Goal: Ask a question: Seek information or help from site administrators or community

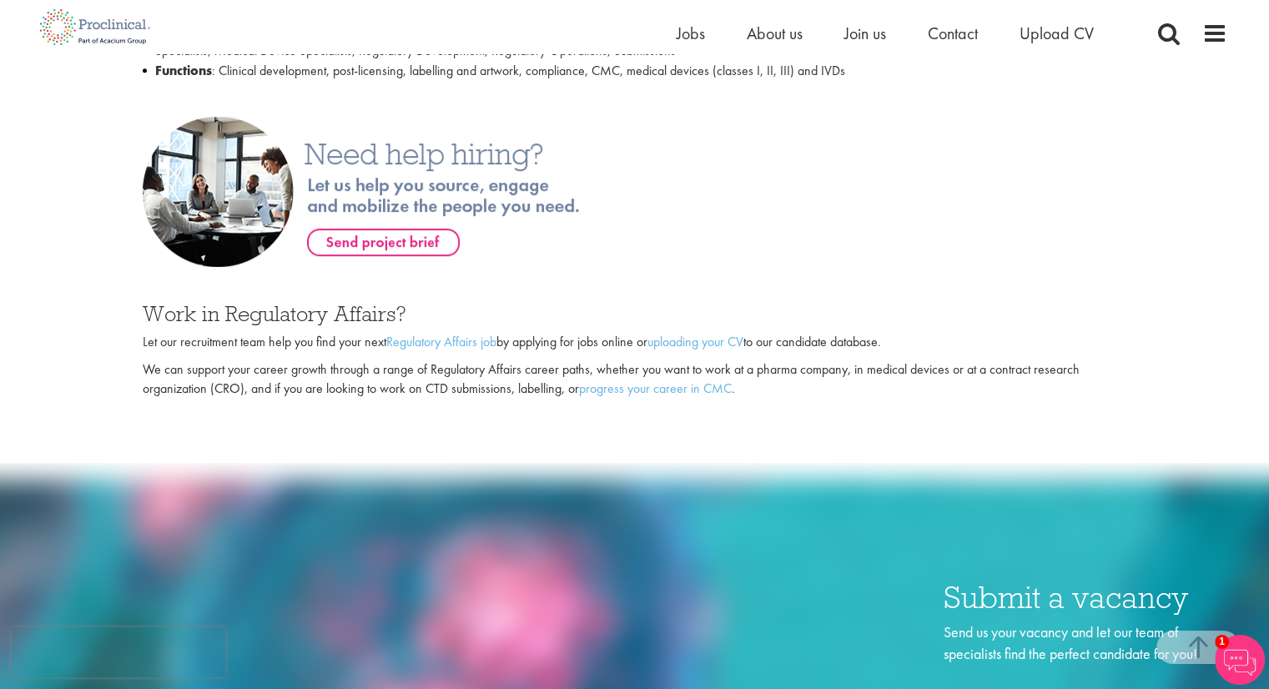
scroll to position [948, 0]
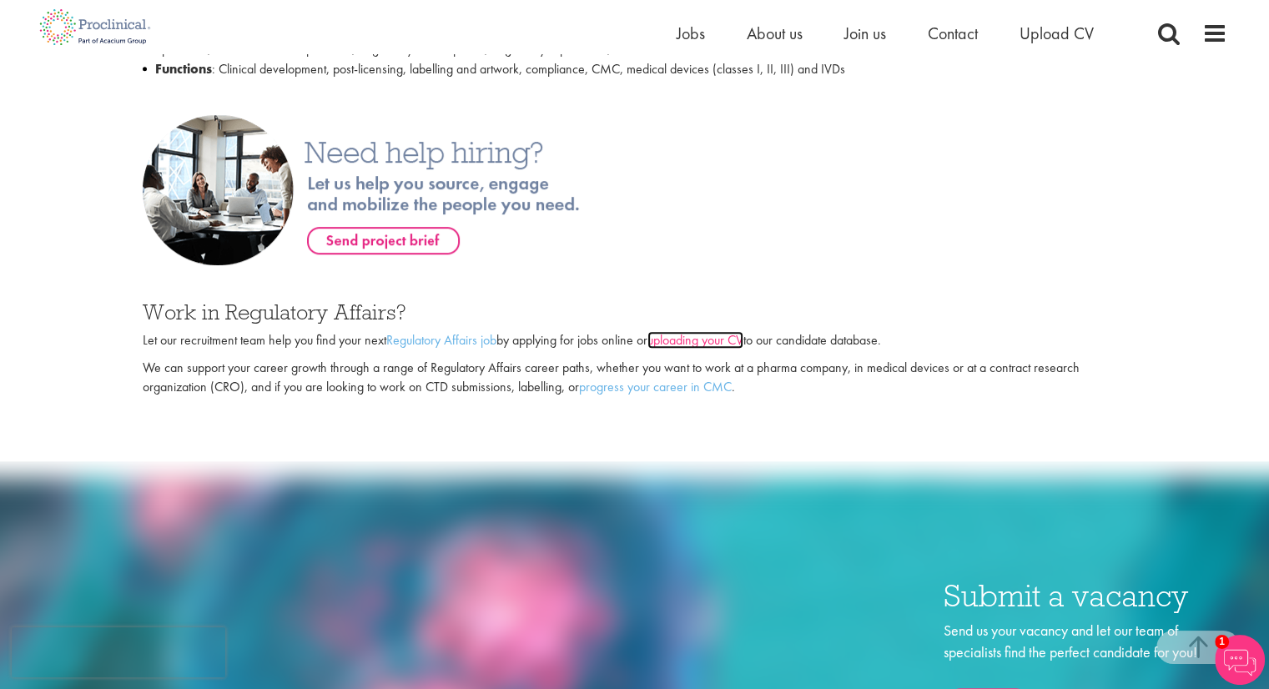
click at [681, 345] on link "uploading your CV" at bounding box center [696, 340] width 96 height 18
click at [970, 188] on div at bounding box center [634, 190] width 1008 height 150
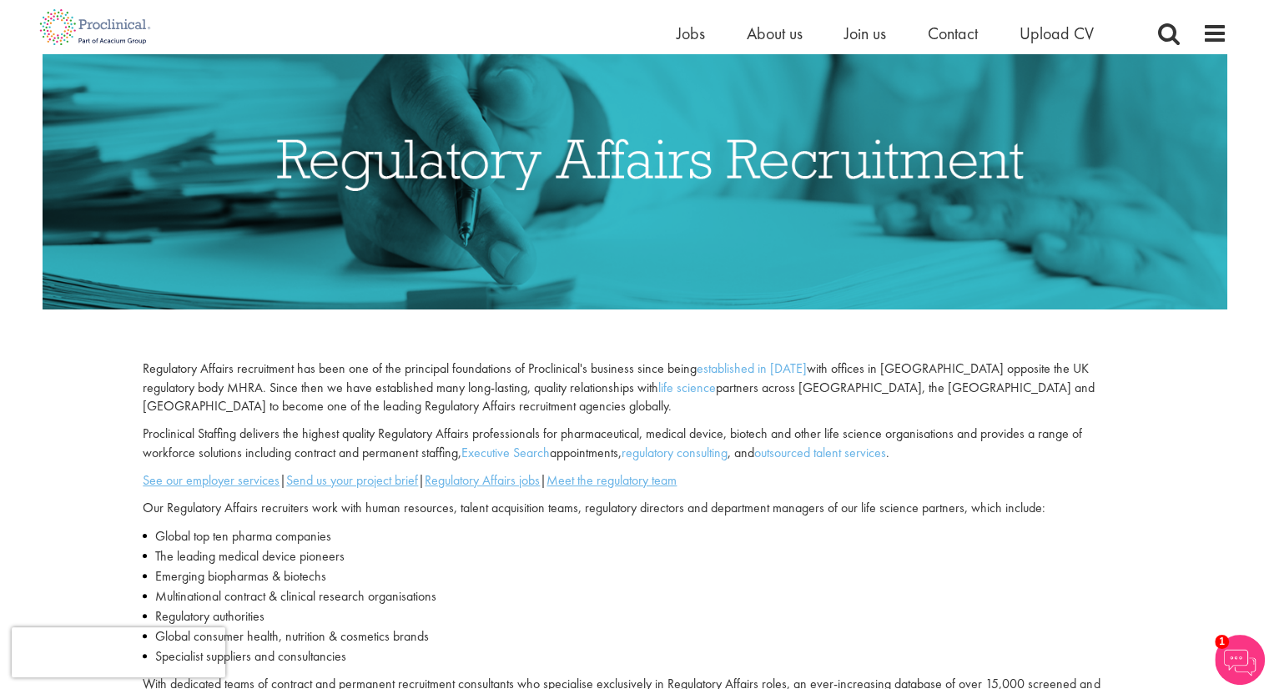
scroll to position [0, 0]
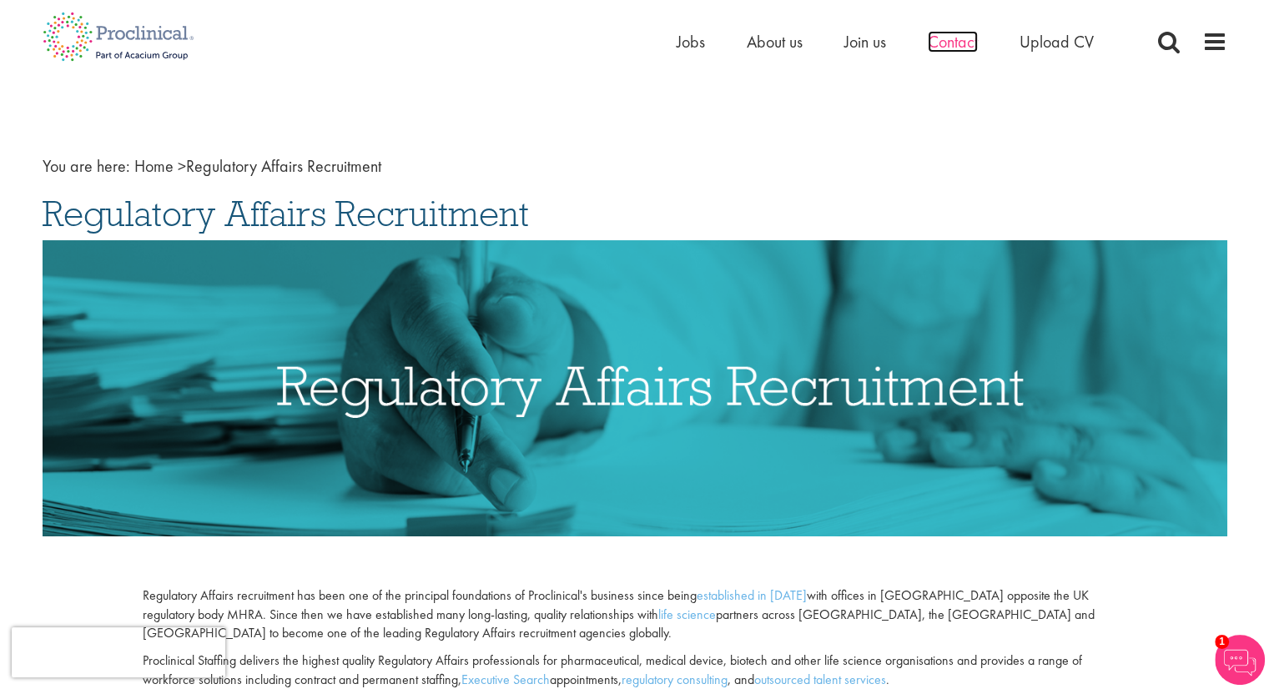
click at [948, 38] on span "Contact" at bounding box center [953, 42] width 50 height 22
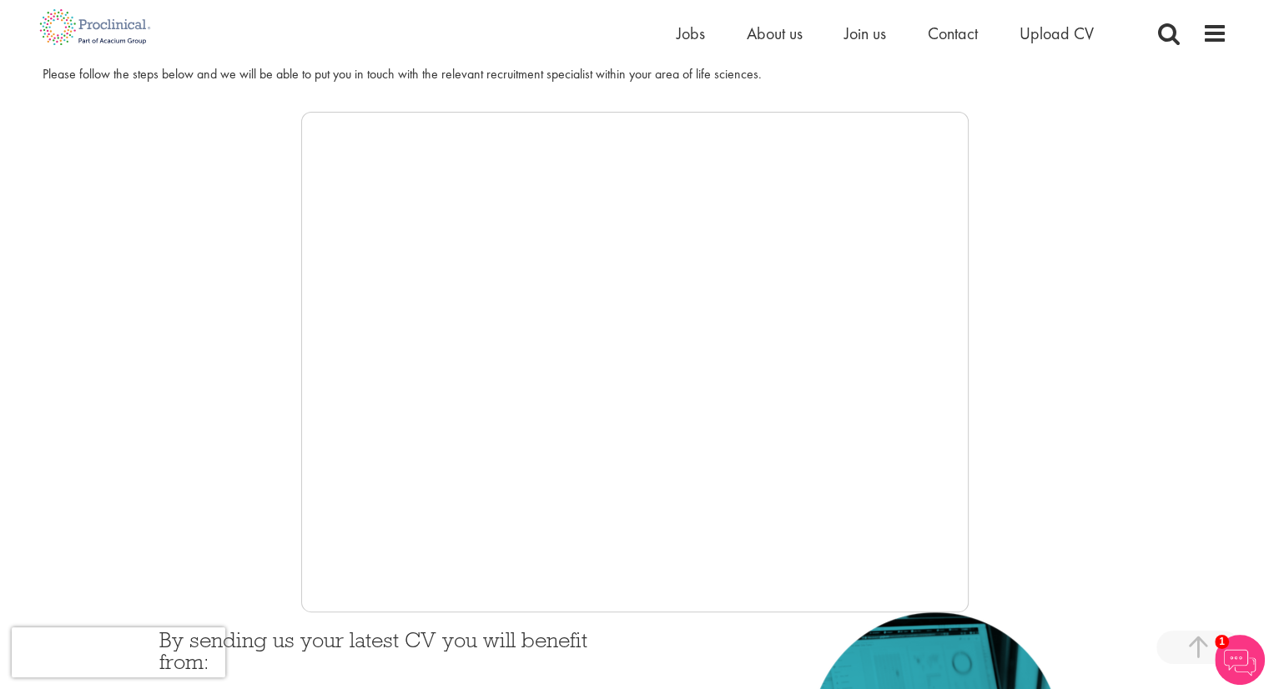
scroll to position [537, 0]
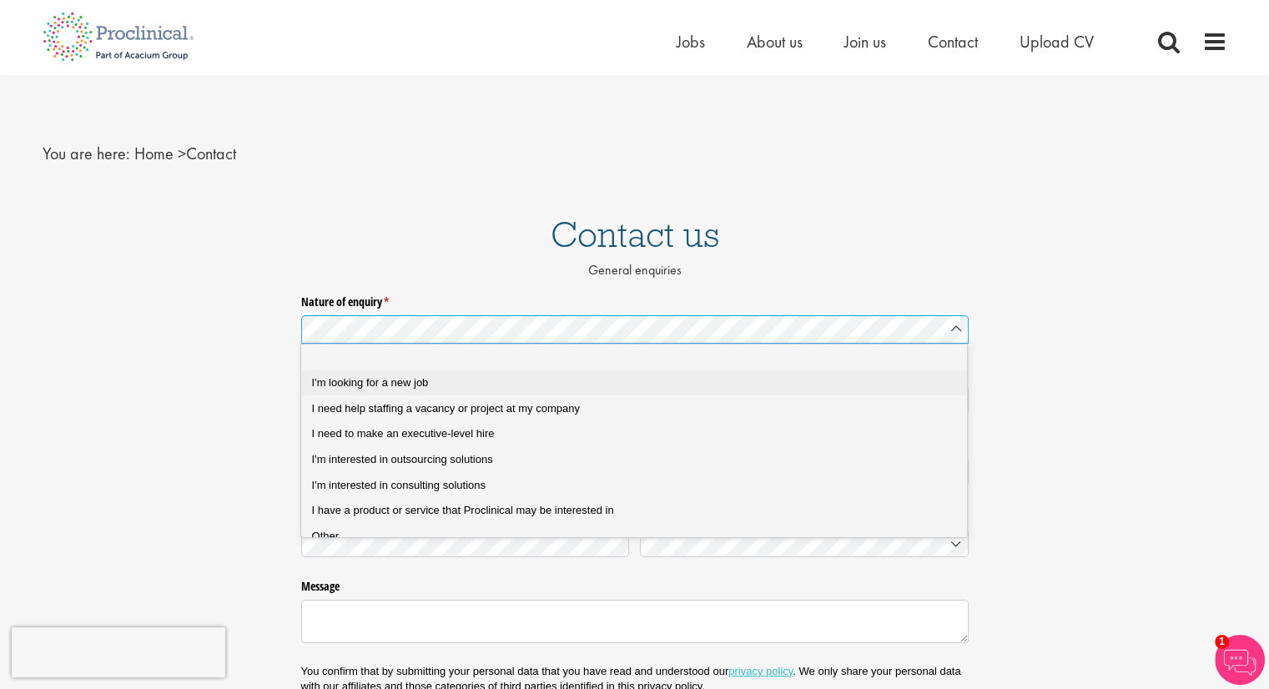
click at [470, 388] on div "I'm looking for a new job" at bounding box center [641, 383] width 658 height 15
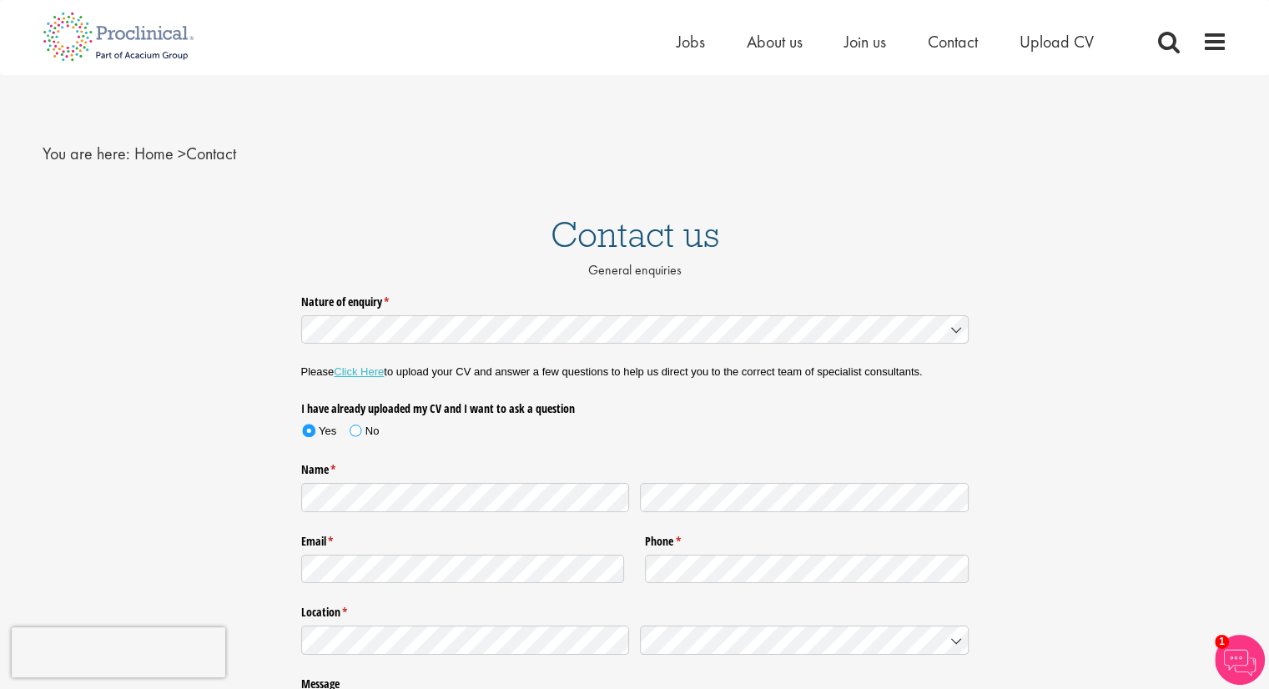
click at [354, 431] on span at bounding box center [356, 431] width 12 height 12
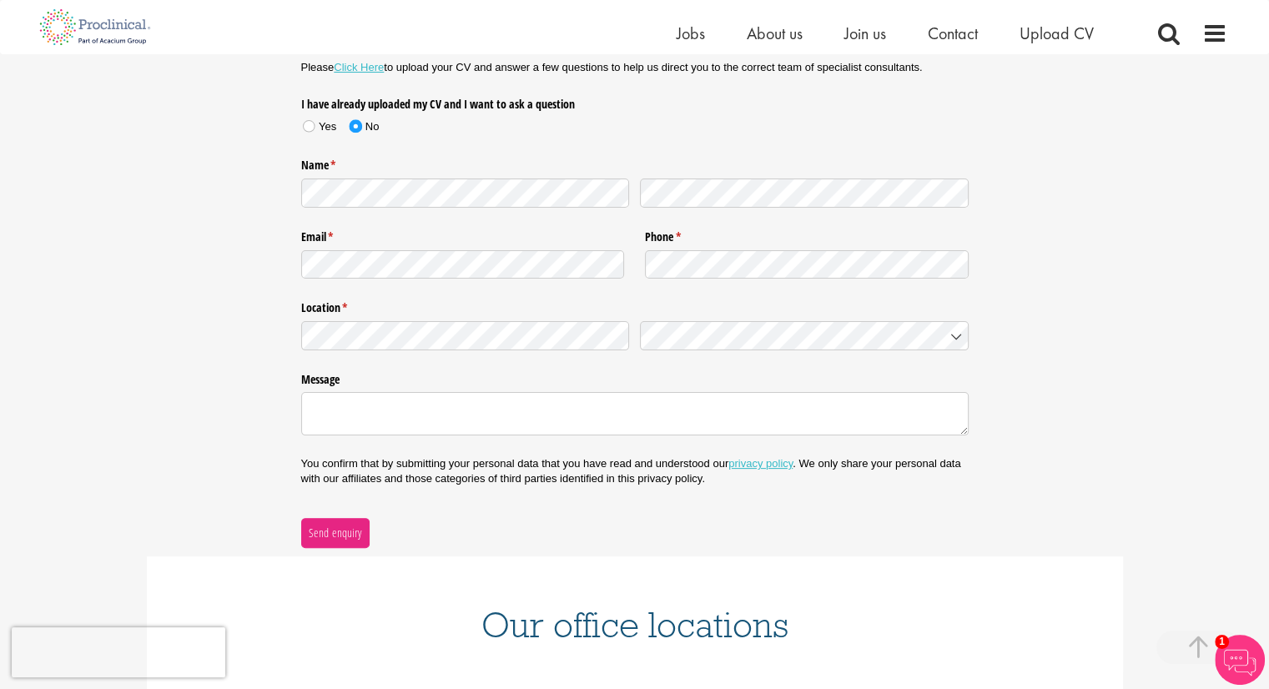
scroll to position [283, 0]
click at [567, 429] on textarea "Message" at bounding box center [635, 414] width 668 height 43
click at [1064, 45] on li "Upload CV" at bounding box center [1057, 33] width 74 height 25
click at [1055, 38] on span "Upload CV" at bounding box center [1057, 34] width 74 height 22
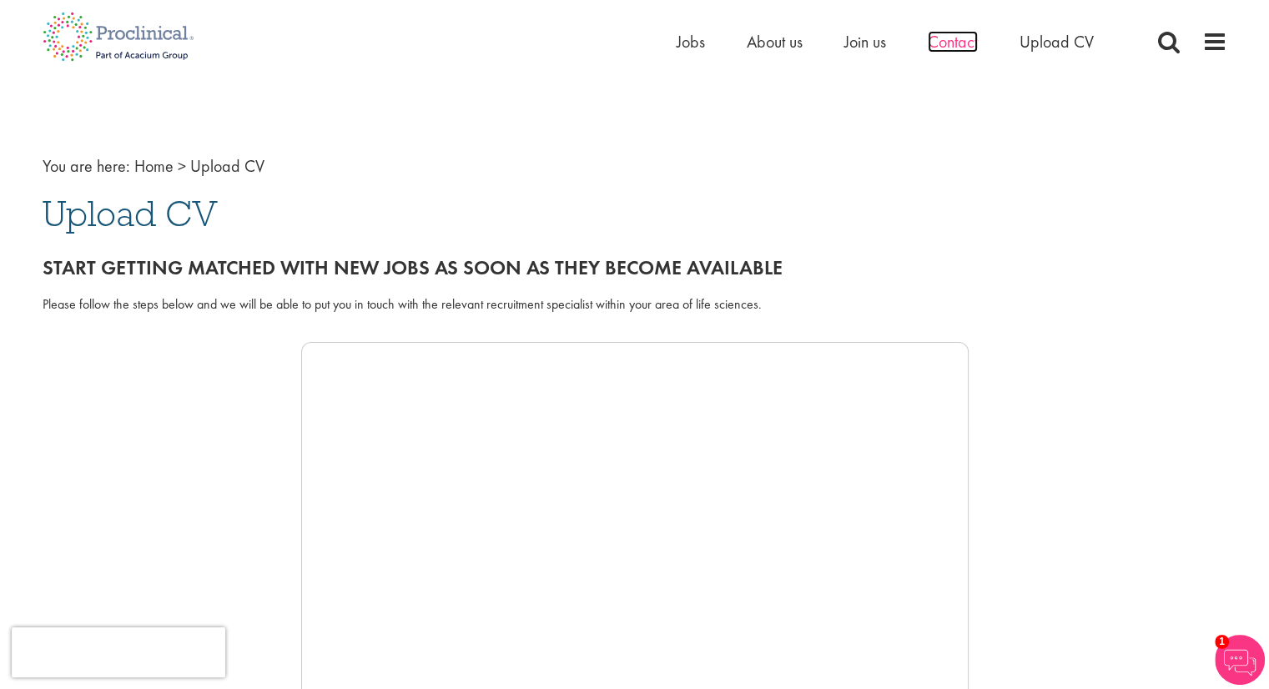
click at [945, 46] on span "Contact" at bounding box center [953, 42] width 50 height 22
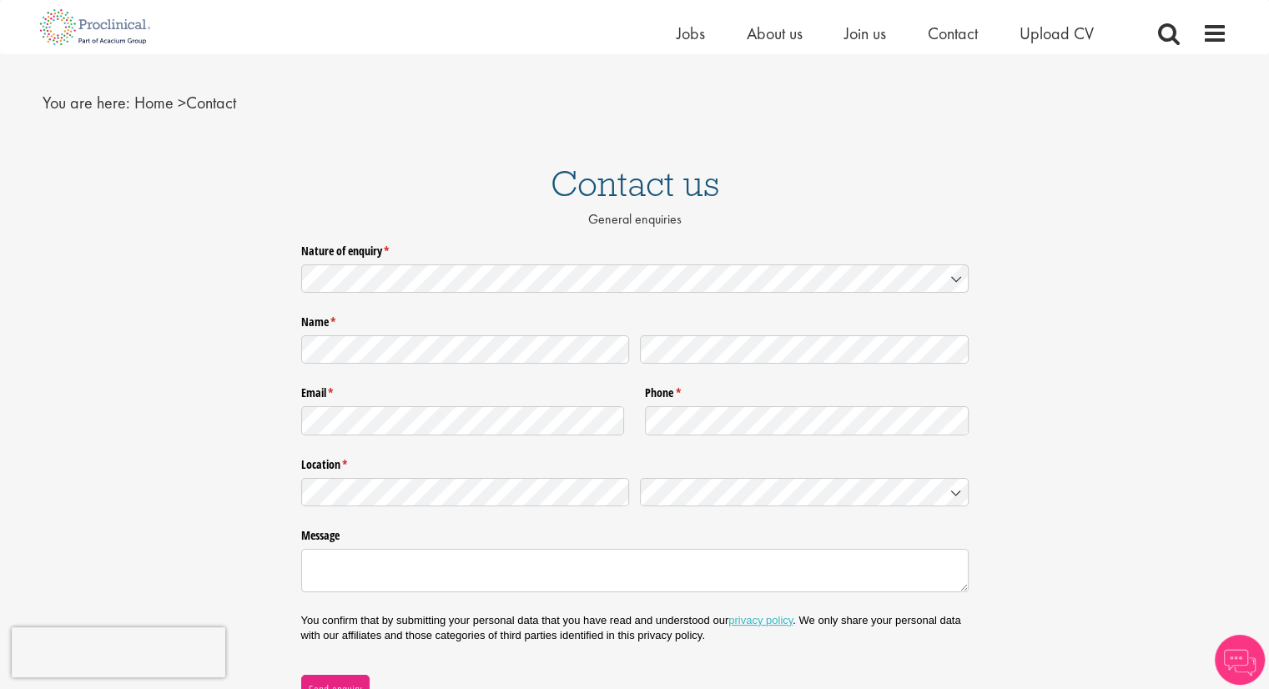
scroll to position [40, 0]
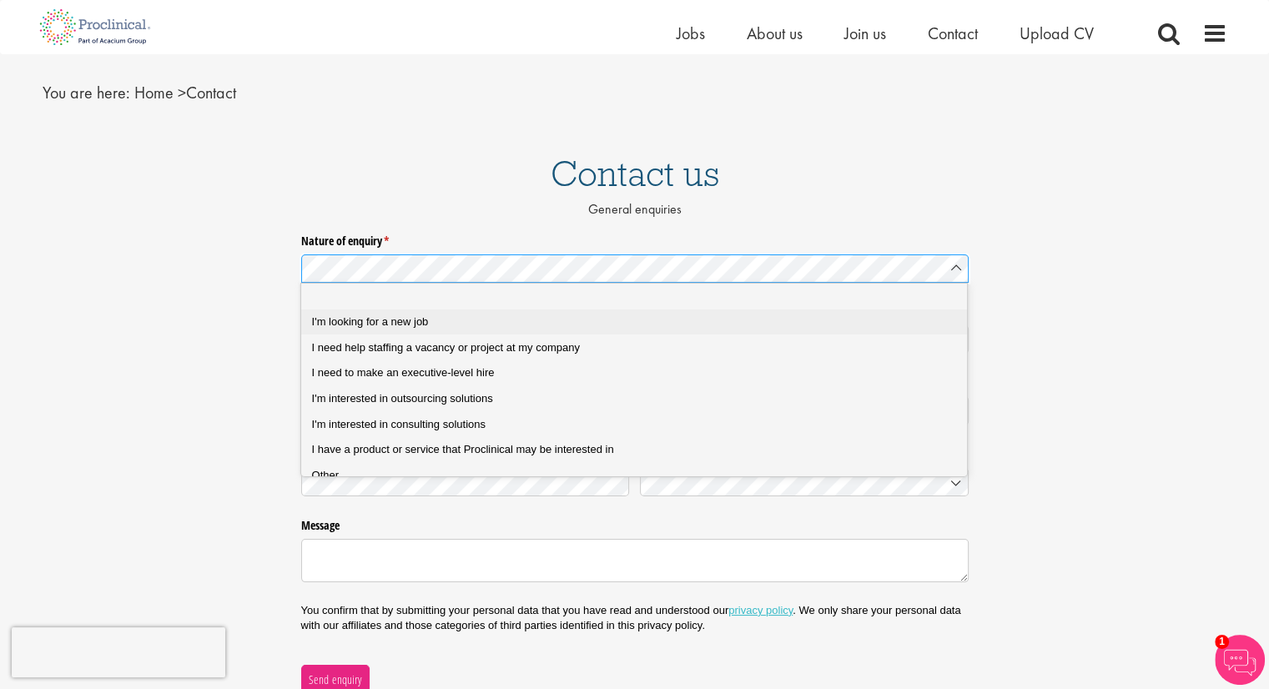
click at [391, 317] on span "I'm looking for a new job" at bounding box center [370, 321] width 117 height 13
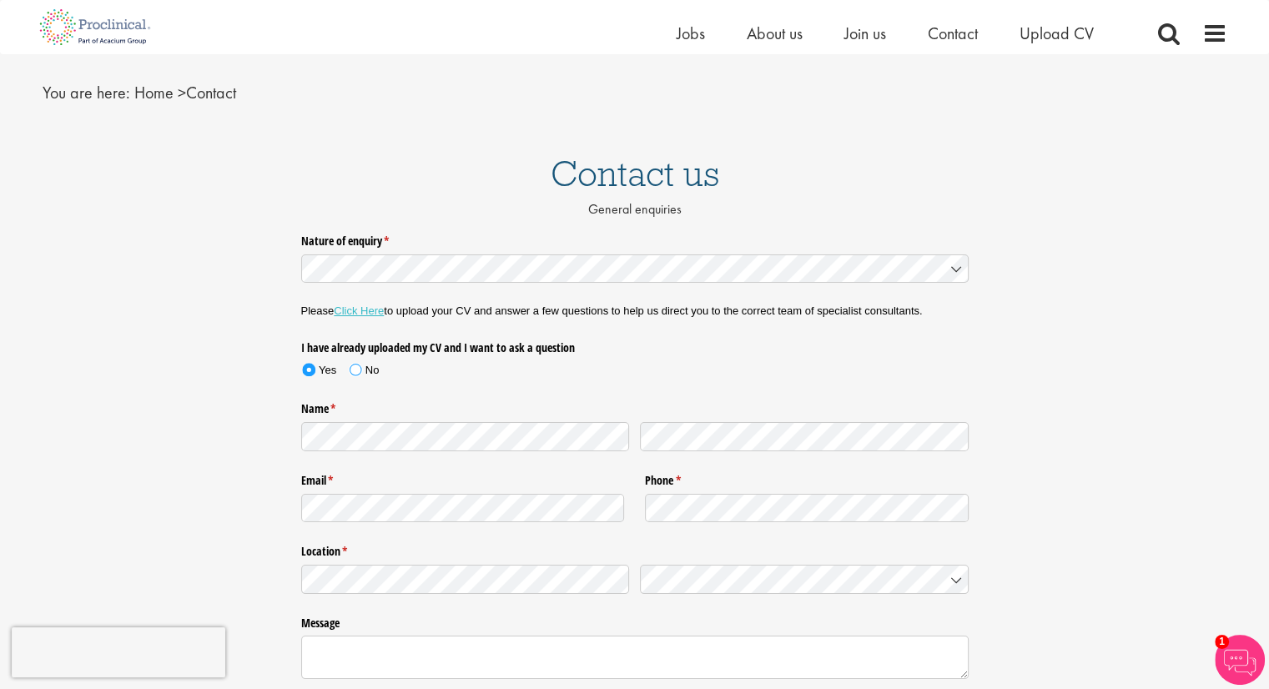
click at [354, 379] on span at bounding box center [356, 369] width 24 height 25
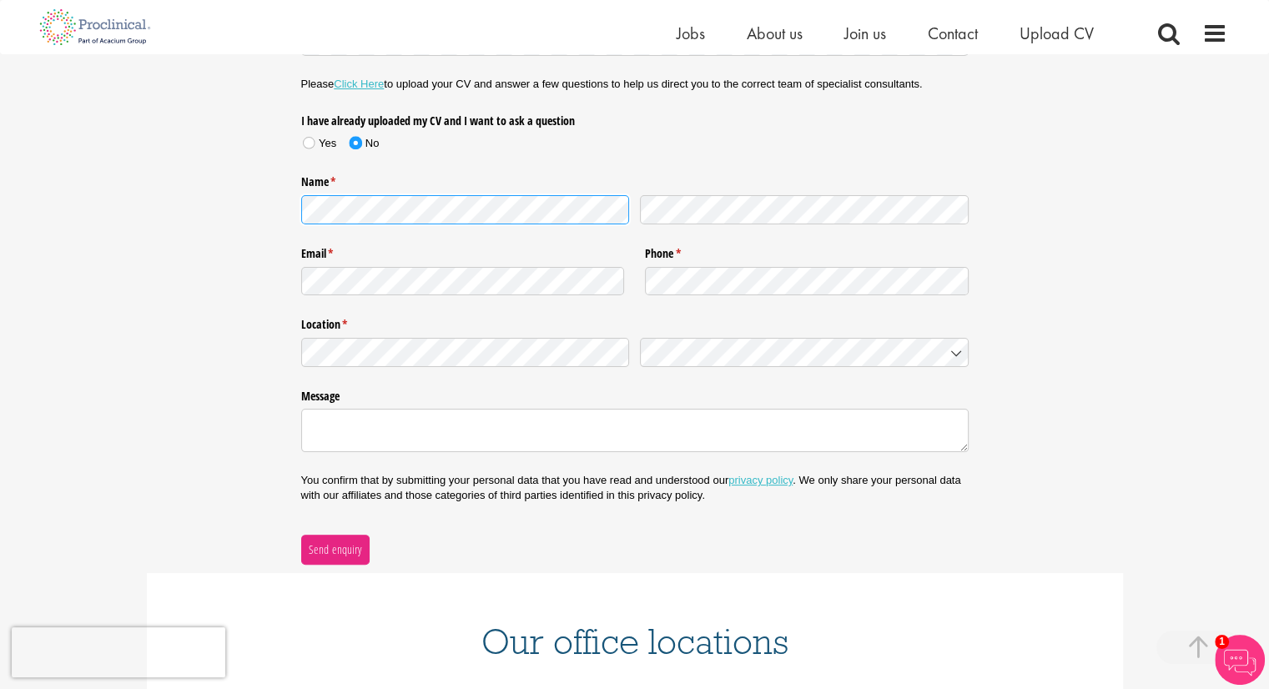
scroll to position [299, 0]
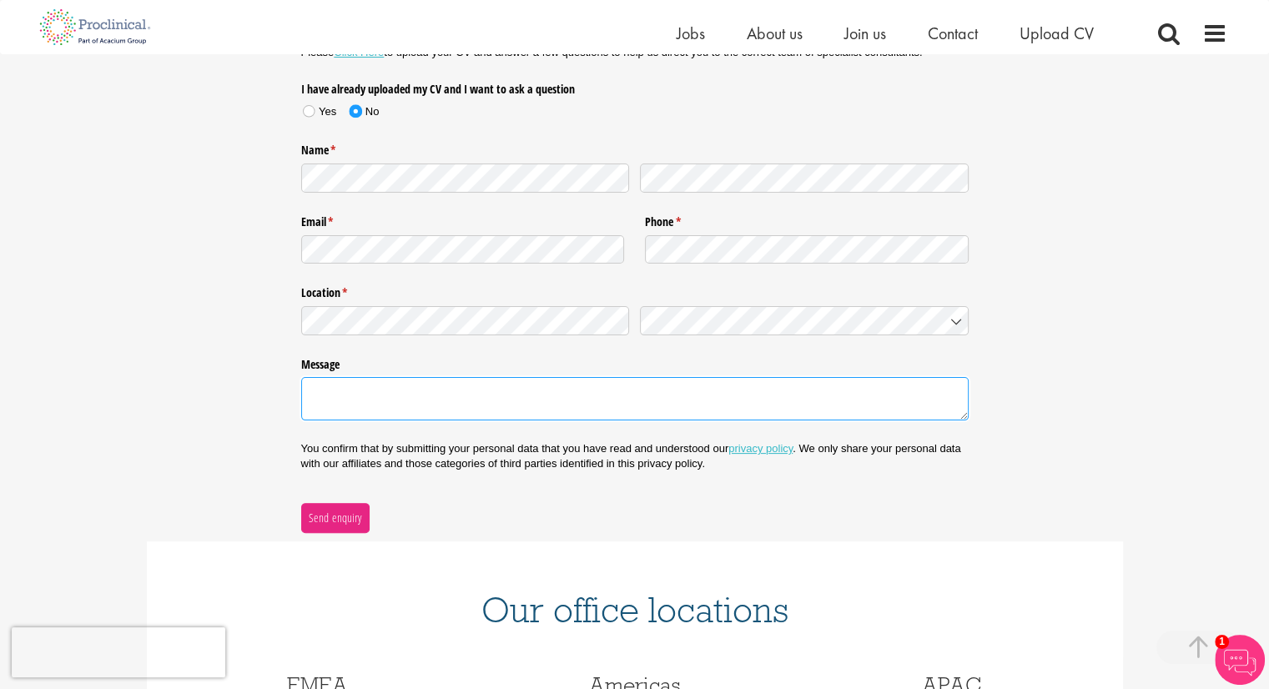
click at [424, 382] on textarea "Message" at bounding box center [635, 398] width 668 height 43
type textarea "How can I talk to a representative?"
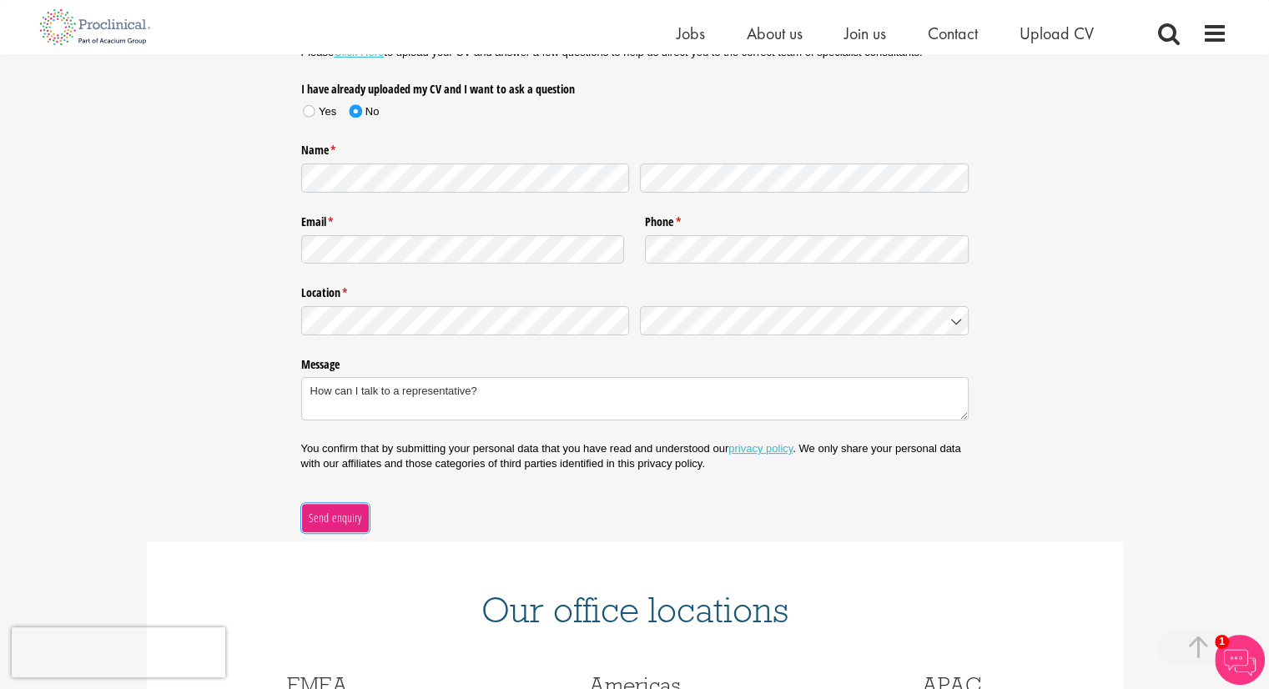
click at [332, 521] on span "Send enquiry" at bounding box center [335, 518] width 54 height 18
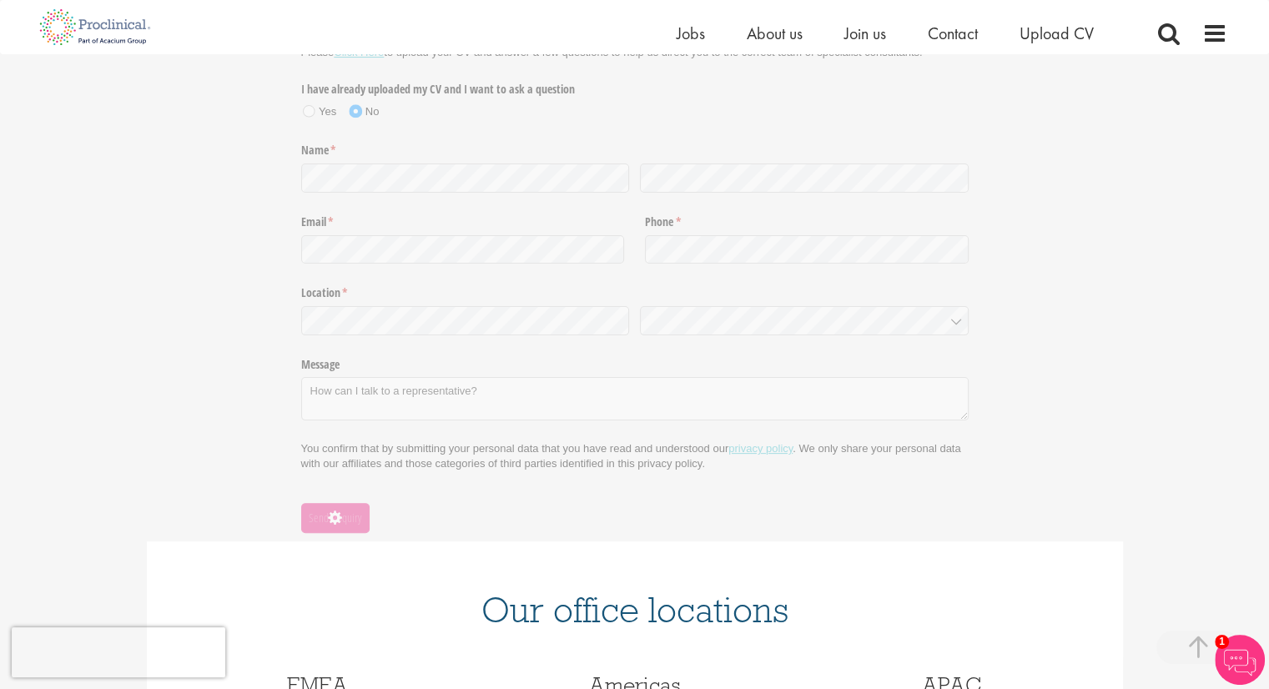
scroll to position [170, 0]
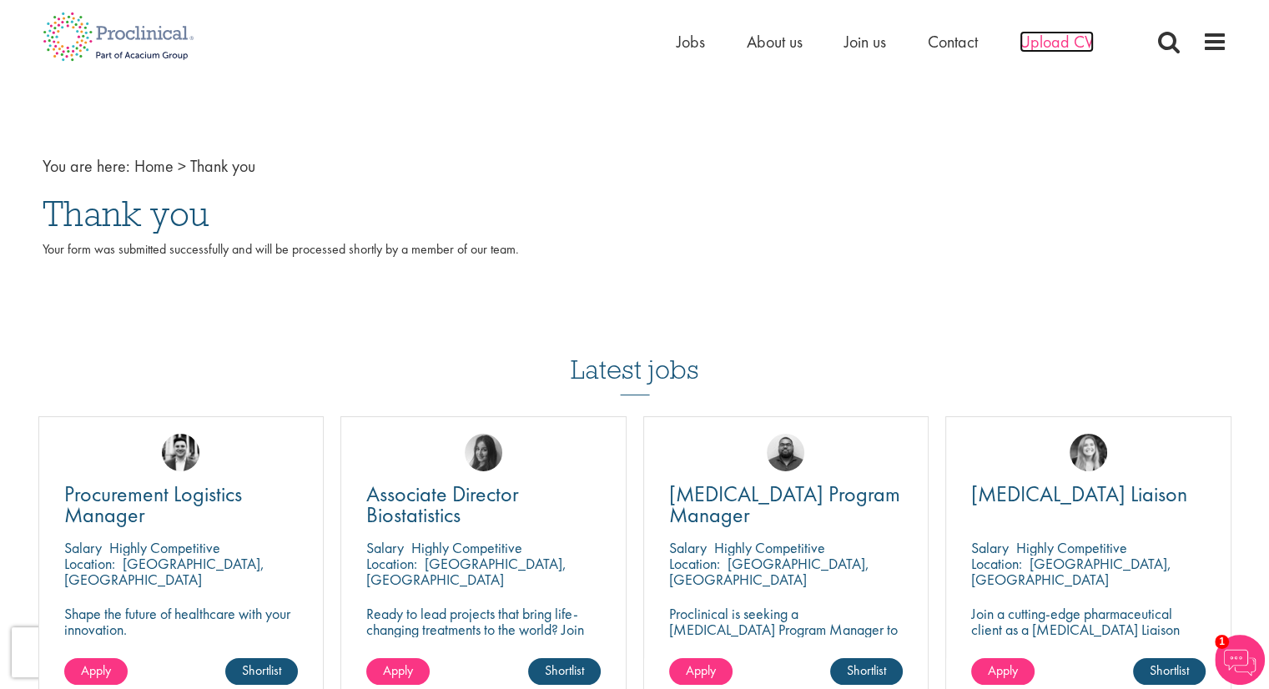
click at [1041, 45] on span "Upload CV" at bounding box center [1057, 42] width 74 height 22
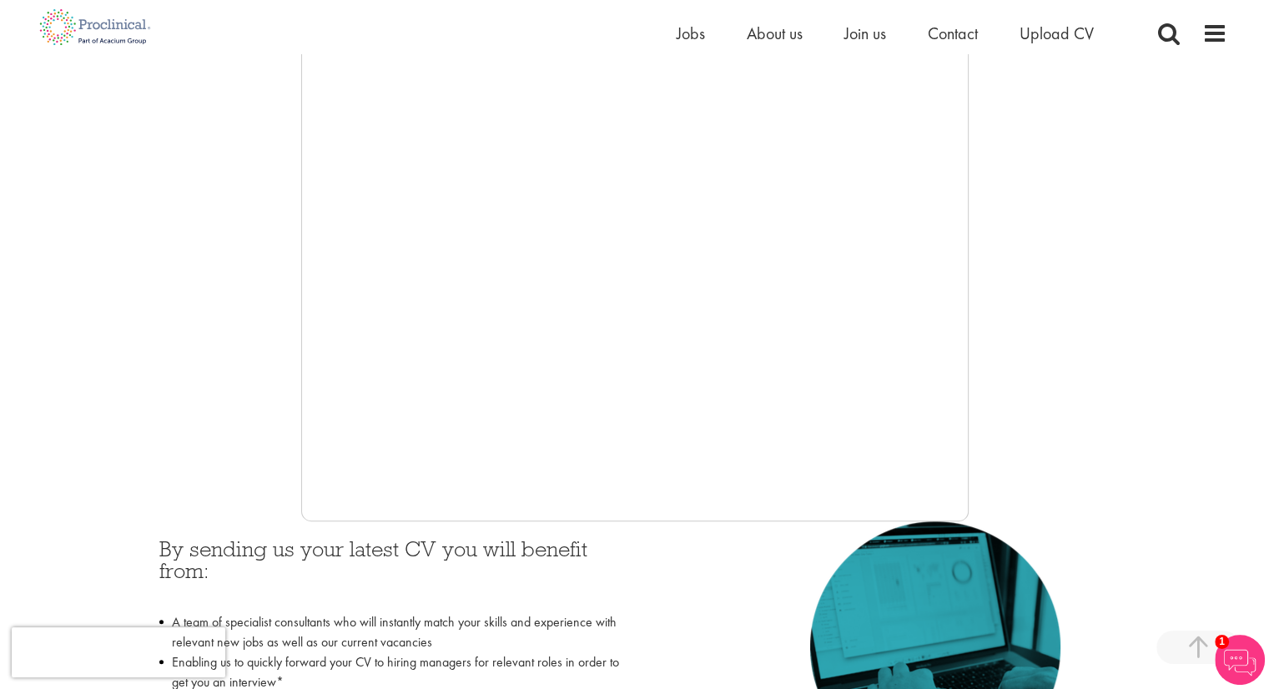
scroll to position [327, 0]
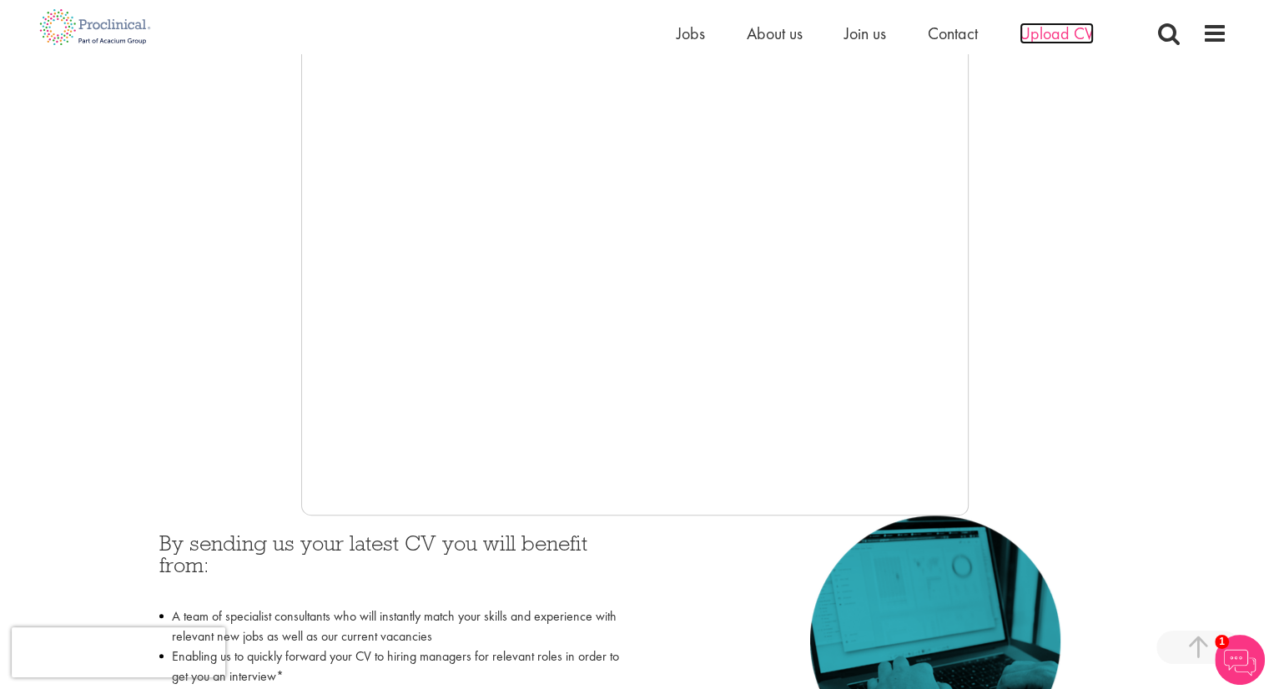
click at [1039, 41] on span "Upload CV" at bounding box center [1057, 34] width 74 height 22
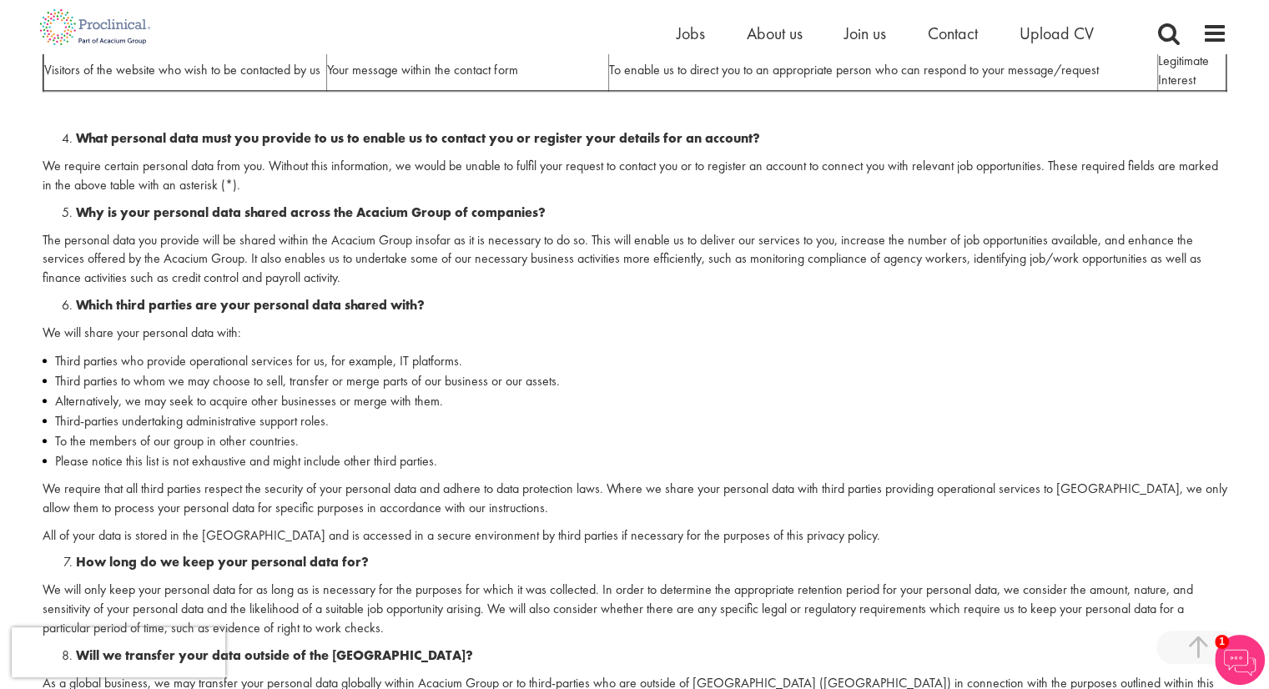
scroll to position [1460, 0]
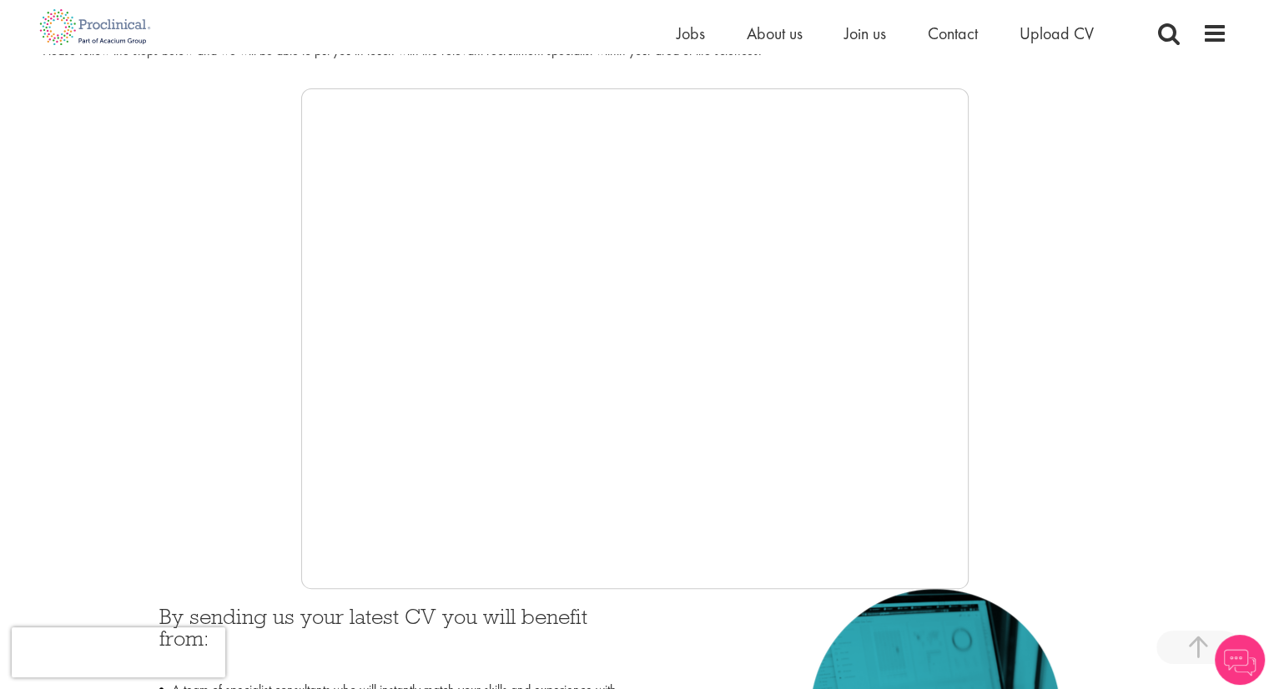
scroll to position [256, 0]
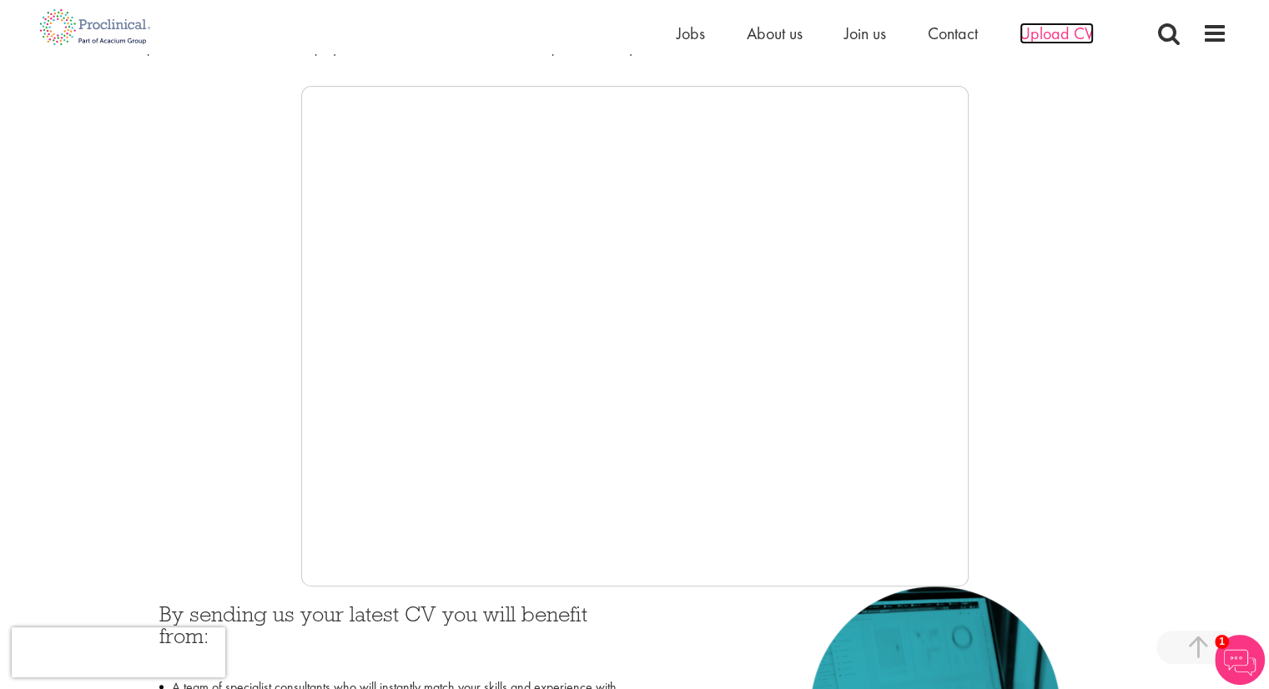
click at [1050, 40] on span "Upload CV" at bounding box center [1057, 34] width 74 height 22
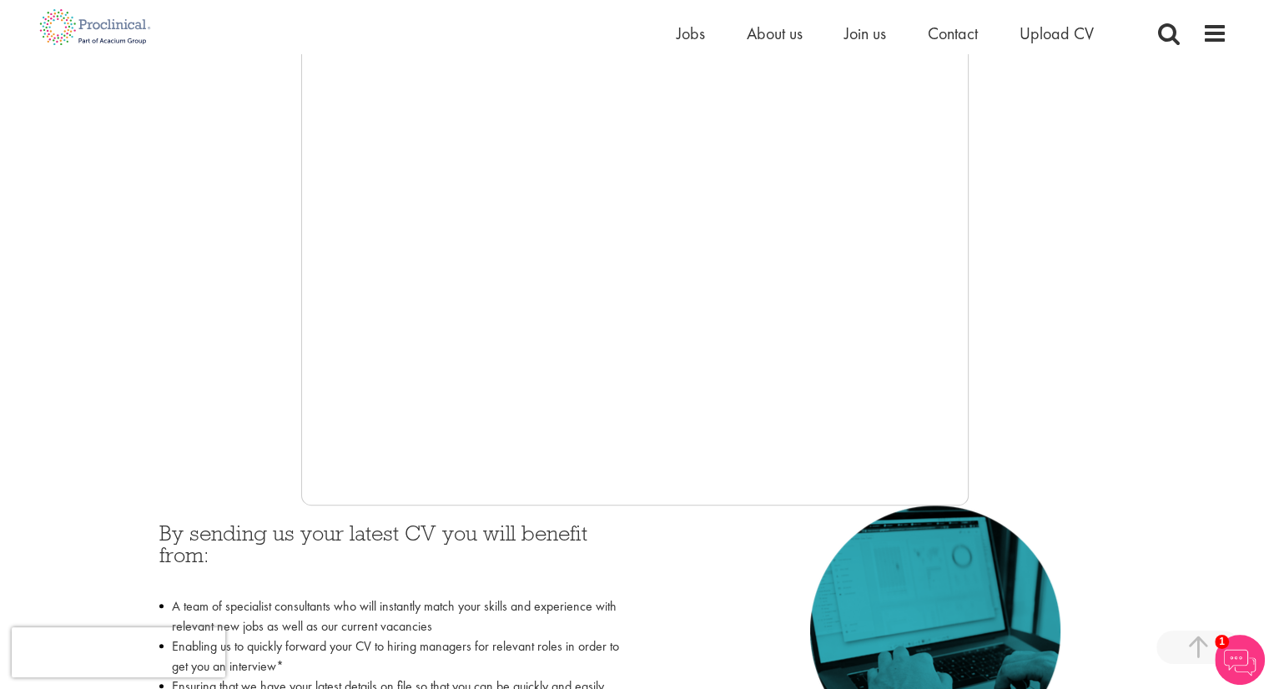
scroll to position [340, 0]
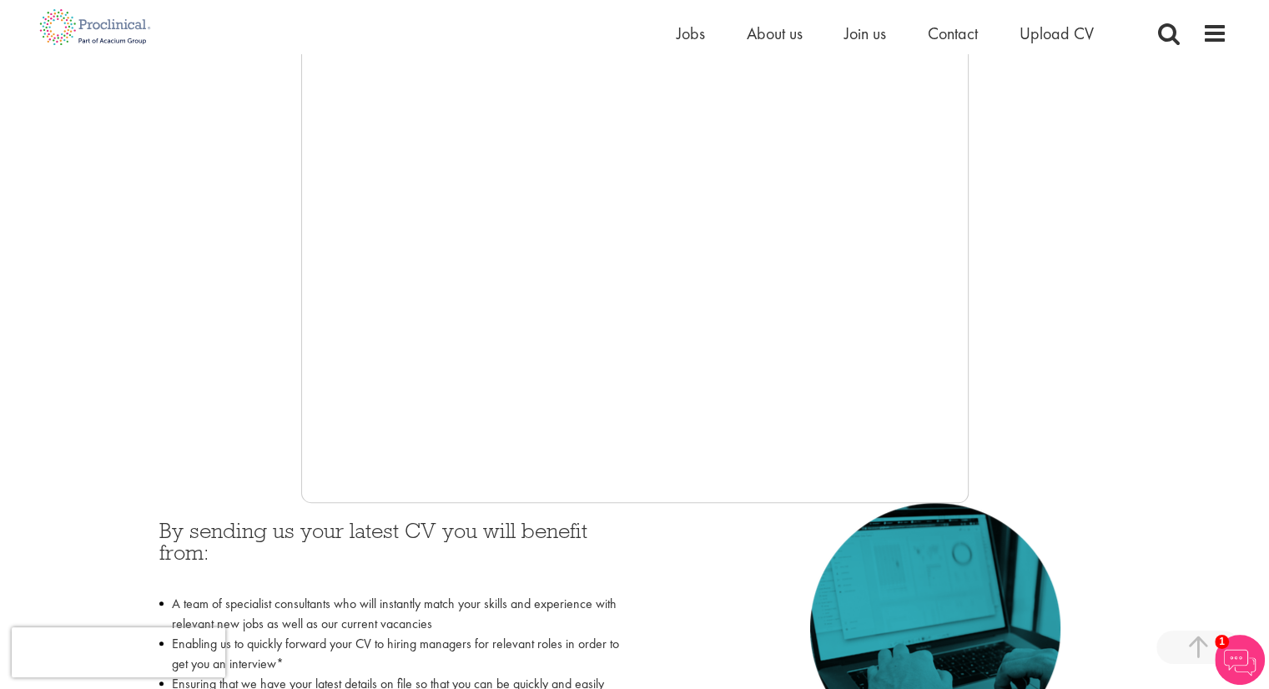
drag, startPoint x: 968, startPoint y: 412, endPoint x: 995, endPoint y: 476, distance: 69.6
click at [995, 476] on div at bounding box center [635, 253] width 1185 height 501
click at [1066, 18] on div "Home Jobs About us Join us Contact Upload CV" at bounding box center [628, 27] width 1197 height 54
click at [1066, 24] on span "Upload CV" at bounding box center [1057, 34] width 74 height 22
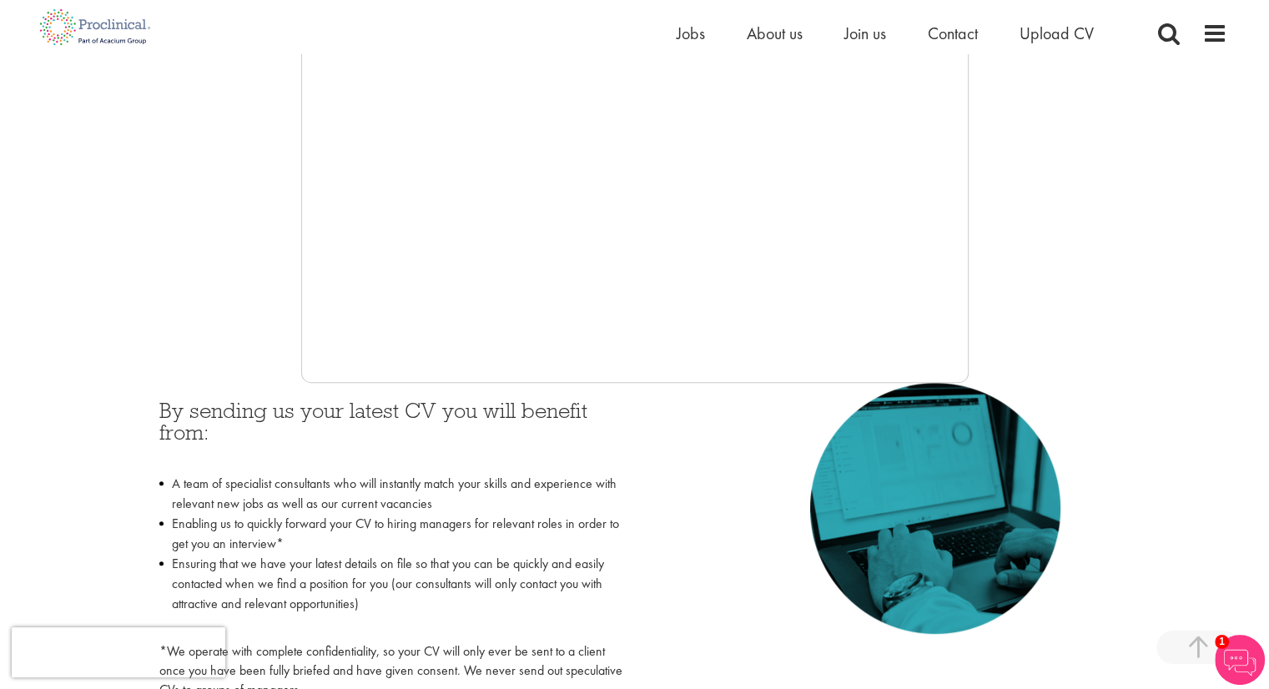
scroll to position [467, 0]
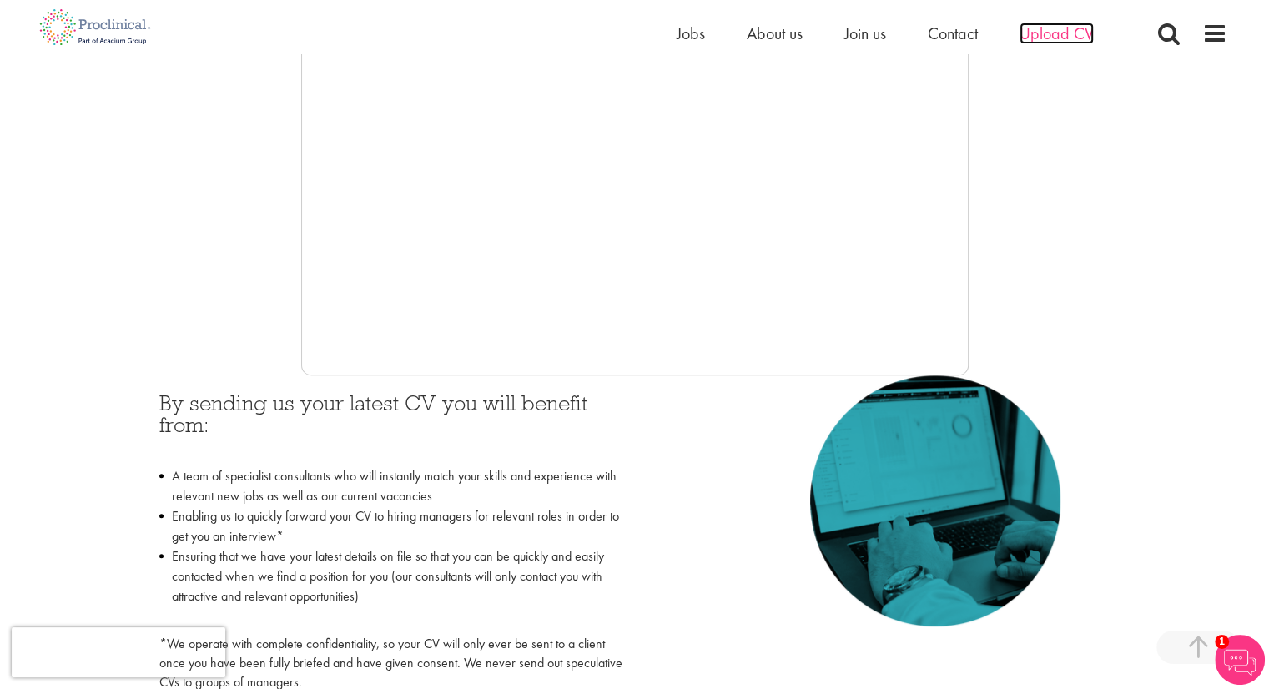
click at [1050, 28] on span "Upload CV" at bounding box center [1057, 34] width 74 height 22
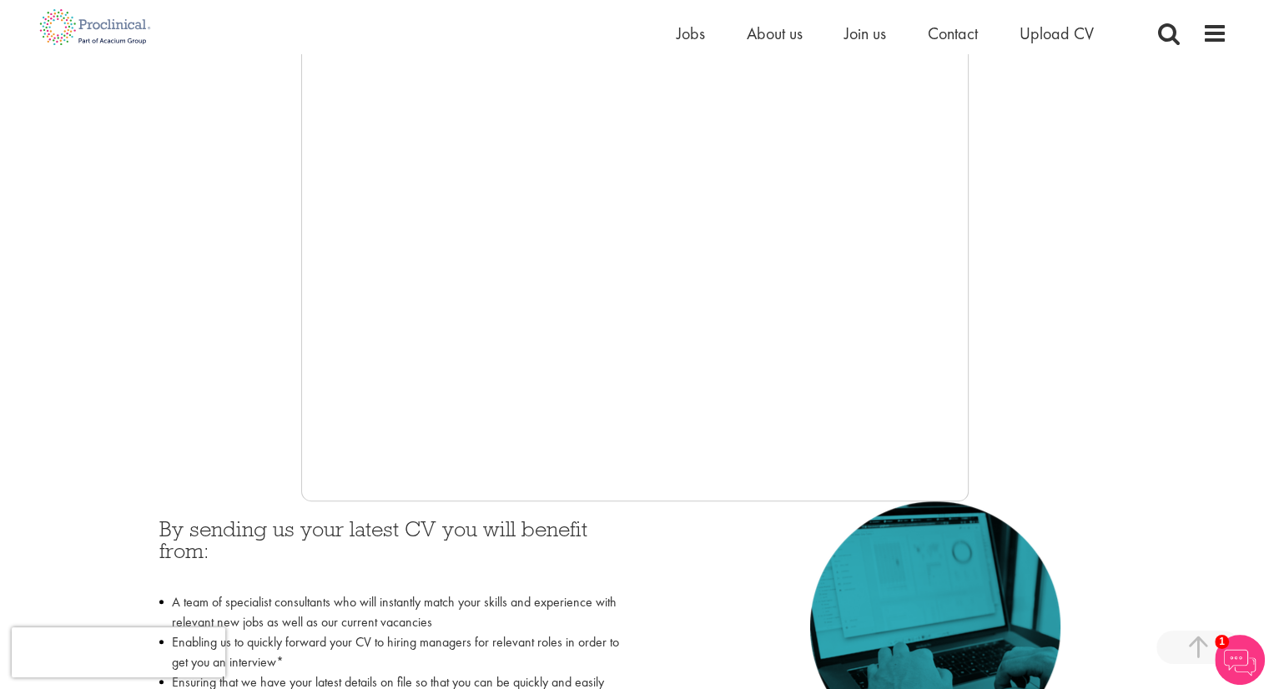
scroll to position [426, 0]
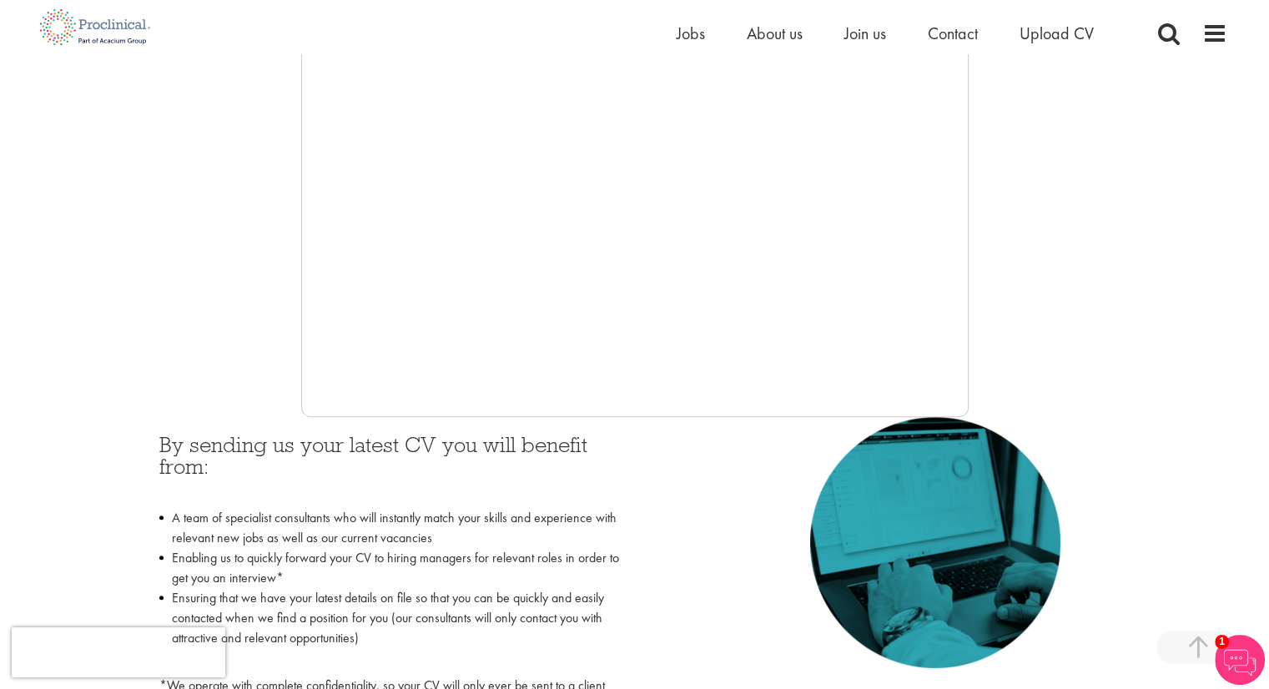
drag, startPoint x: 985, startPoint y: 295, endPoint x: 995, endPoint y: 352, distance: 57.6
click at [995, 352] on div at bounding box center [635, 167] width 1185 height 501
click at [1068, 33] on span "Upload CV" at bounding box center [1057, 34] width 74 height 22
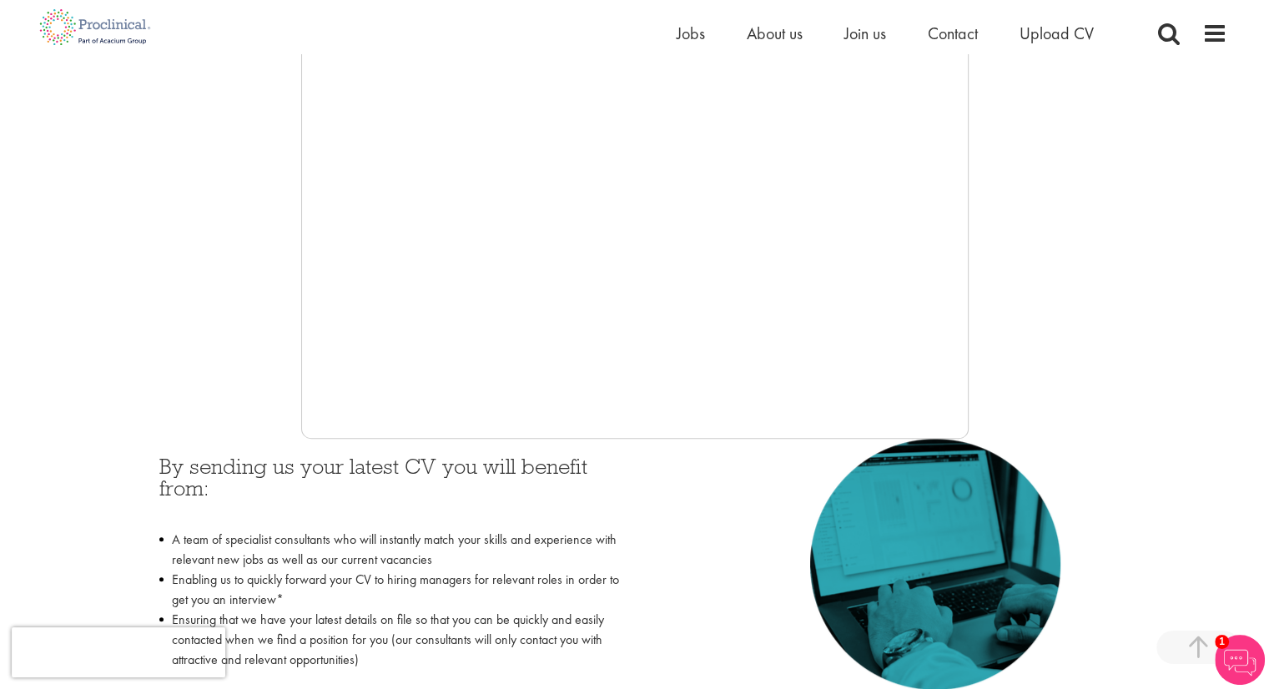
scroll to position [406, 0]
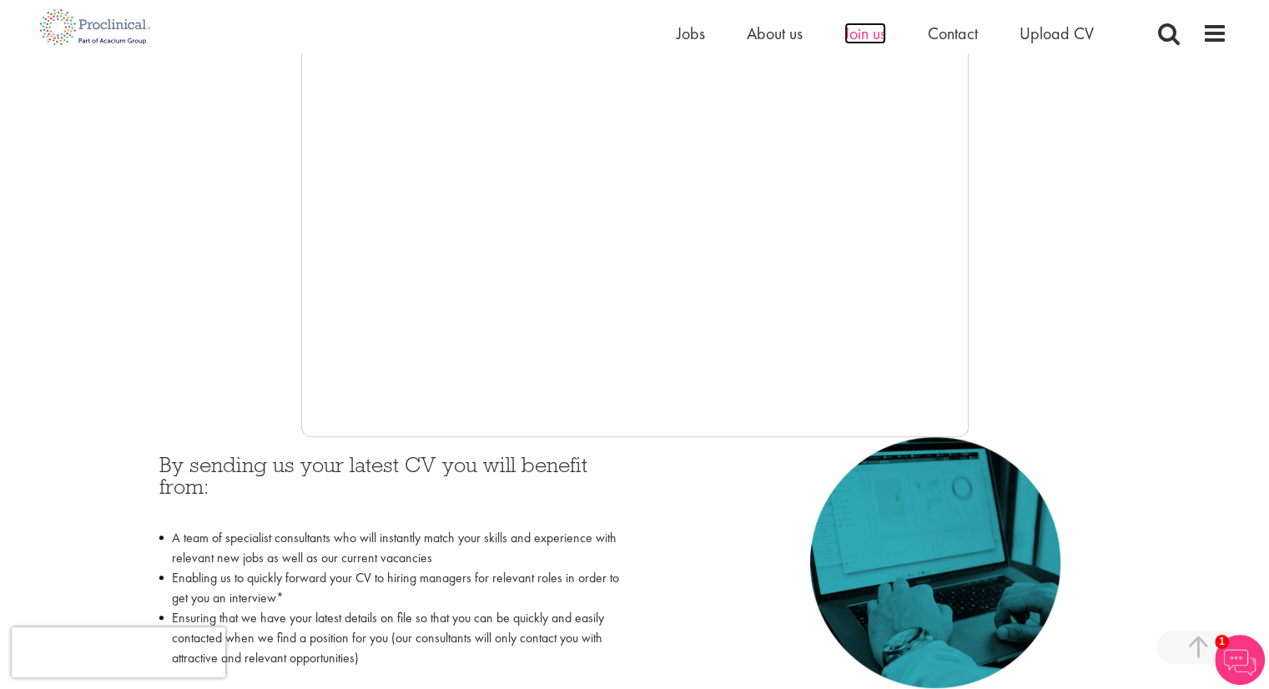
click at [858, 38] on span "Join us" at bounding box center [865, 34] width 42 height 22
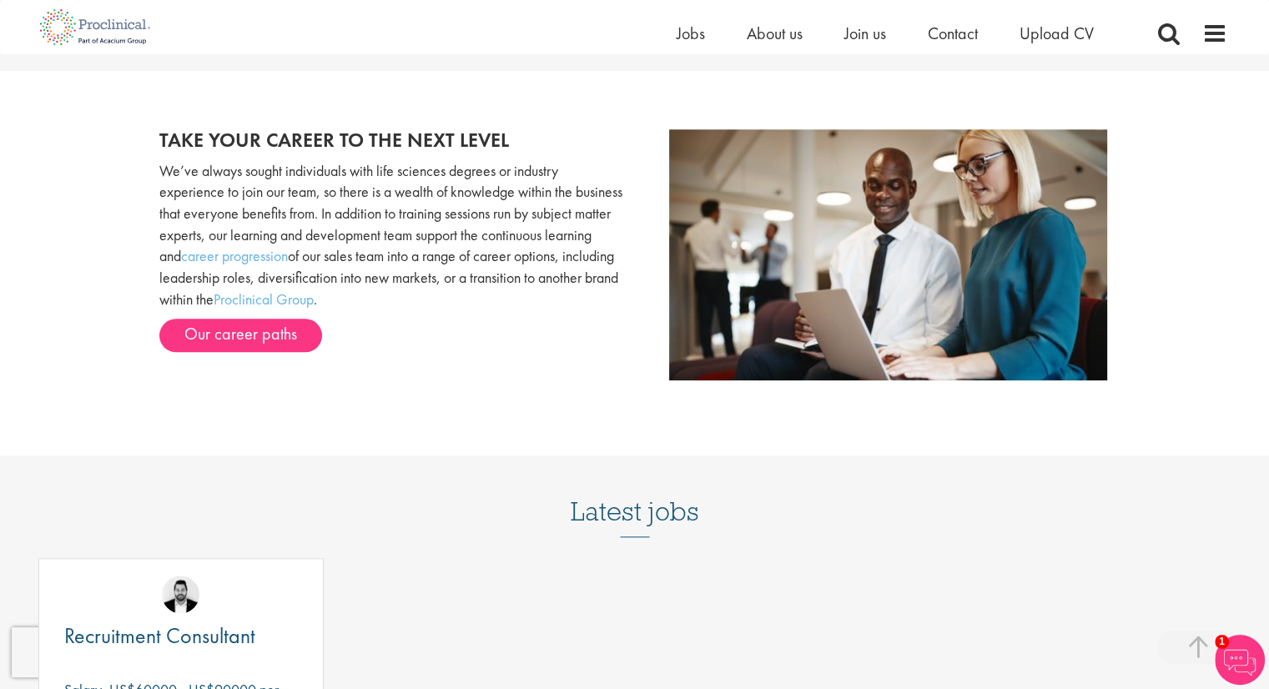
scroll to position [2230, 0]
